Goal: Navigation & Orientation: Find specific page/section

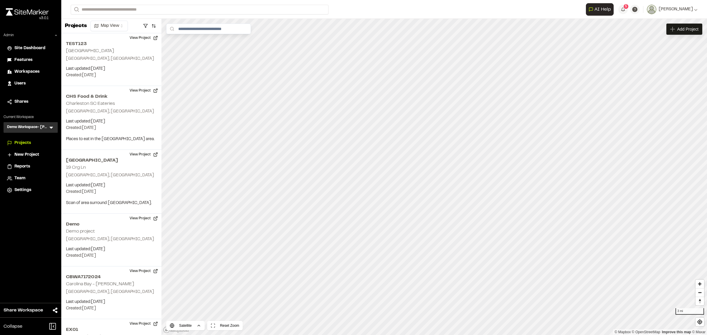
click at [30, 69] on span "Workspaces" at bounding box center [26, 72] width 25 height 6
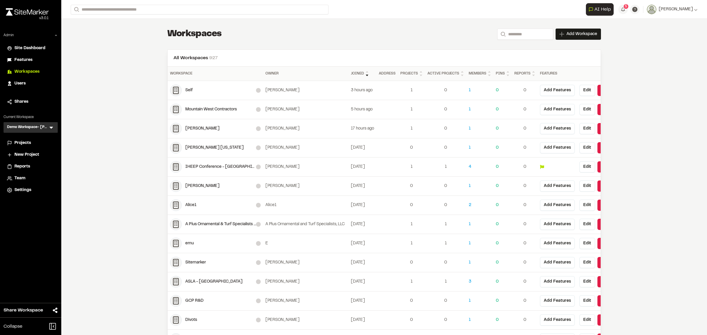
click at [34, 72] on span "Workspaces" at bounding box center [26, 72] width 25 height 6
